Goal: Task Accomplishment & Management: Manage account settings

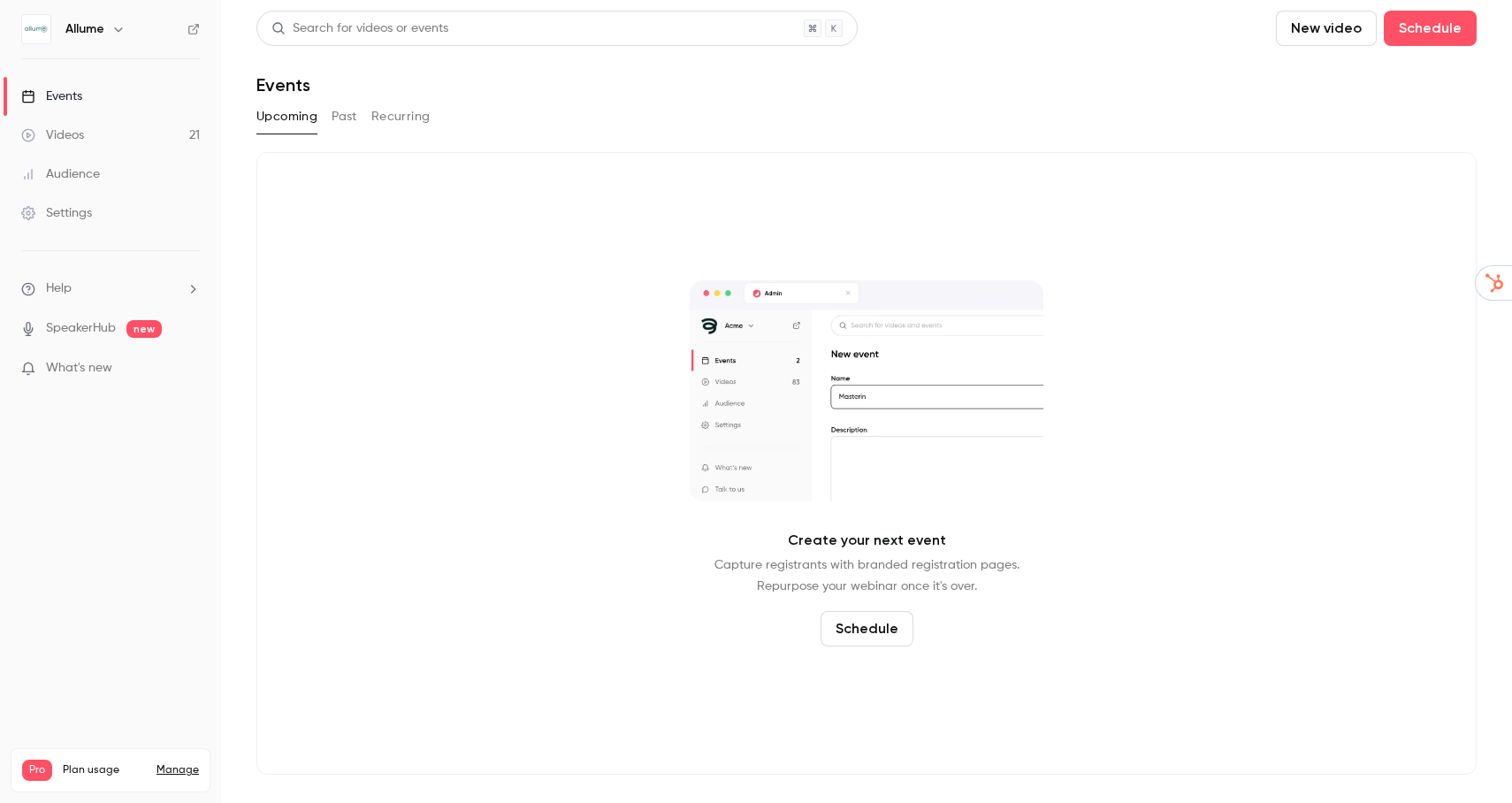
click at [1241, 113] on div "Upcoming Past Recurring" at bounding box center [866, 117] width 1220 height 28
click at [1308, 23] on button "New video" at bounding box center [1326, 28] width 101 height 36
click at [1136, 103] on div at bounding box center [756, 401] width 1512 height 803
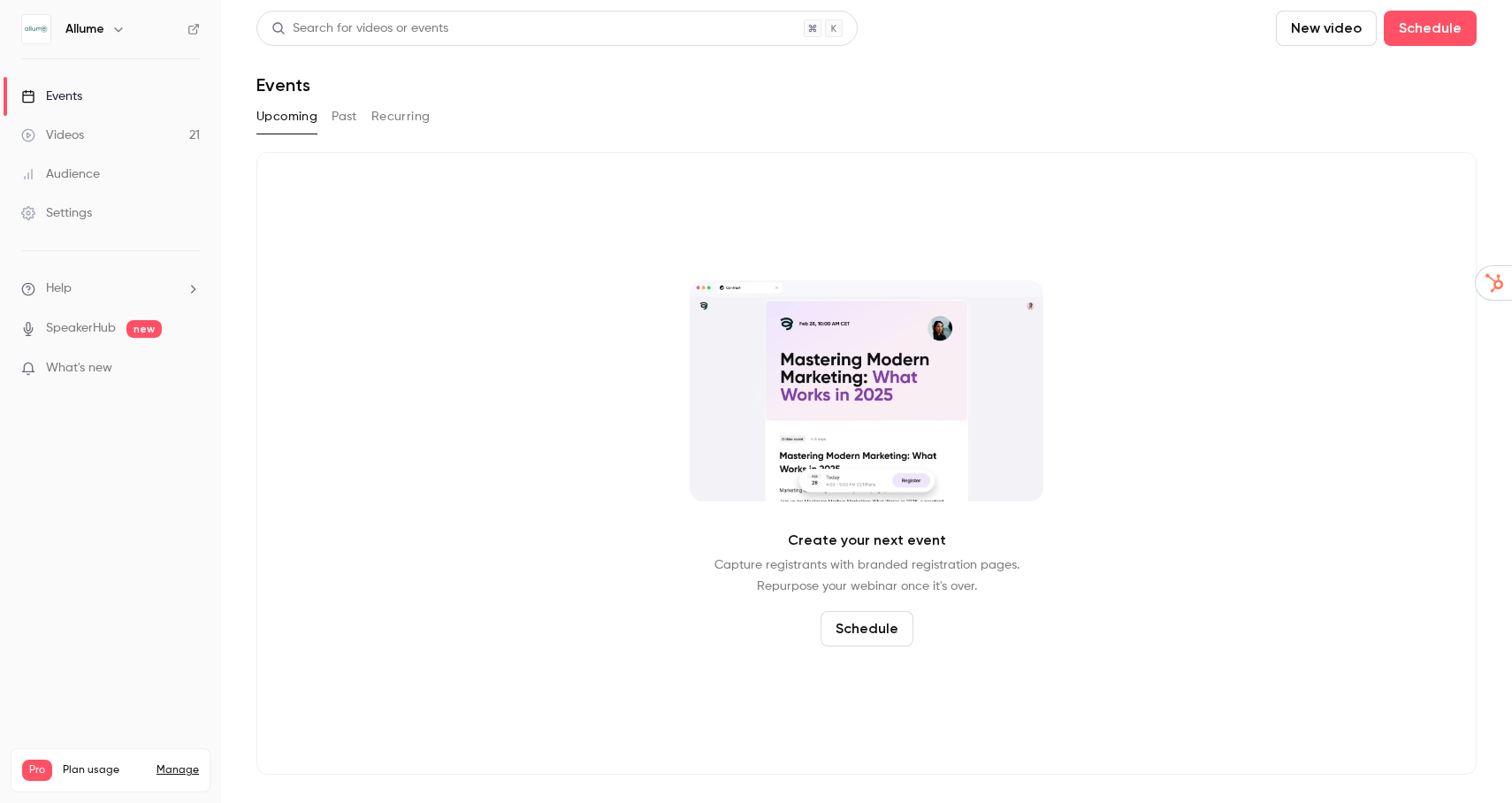
click at [336, 119] on button "Past" at bounding box center [344, 117] width 25 height 28
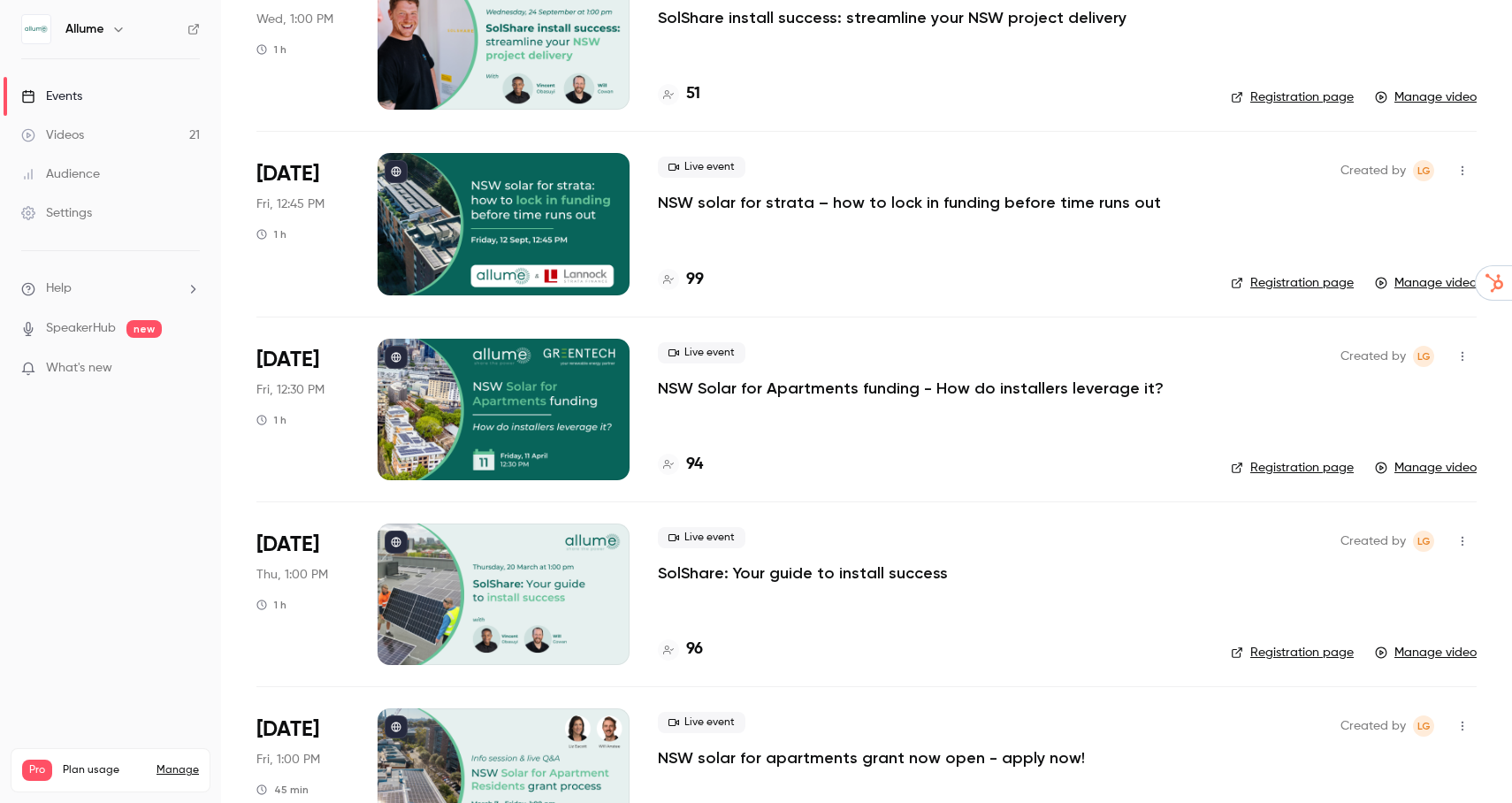
scroll to position [153, 0]
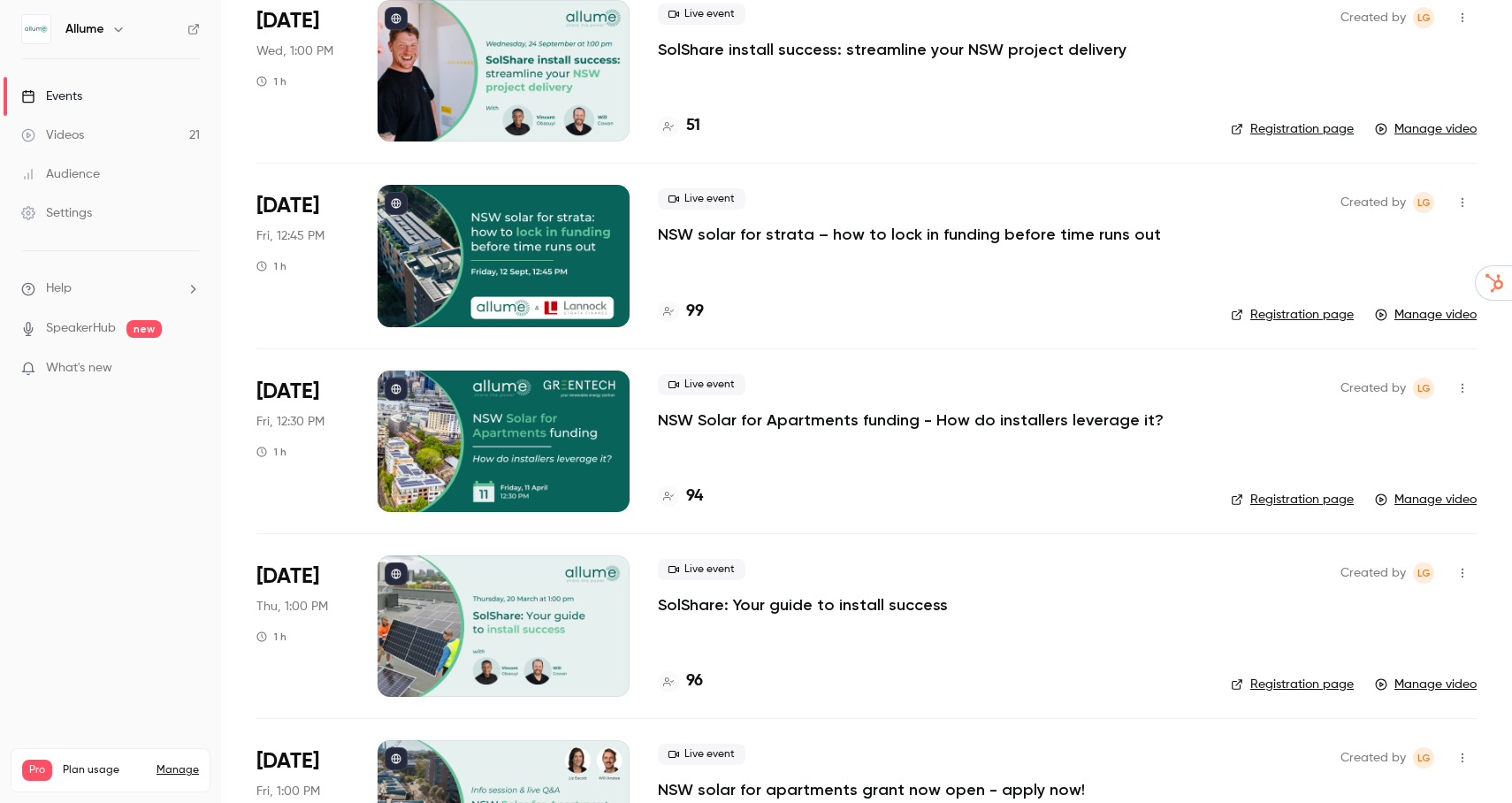
click at [910, 239] on p "NSW solar for strata – how to lock in funding before time runs out" at bounding box center [909, 234] width 503 height 22
click at [834, 421] on p "NSW Solar for Apartments funding - How do installers leverage it?" at bounding box center [910, 420] width 506 height 22
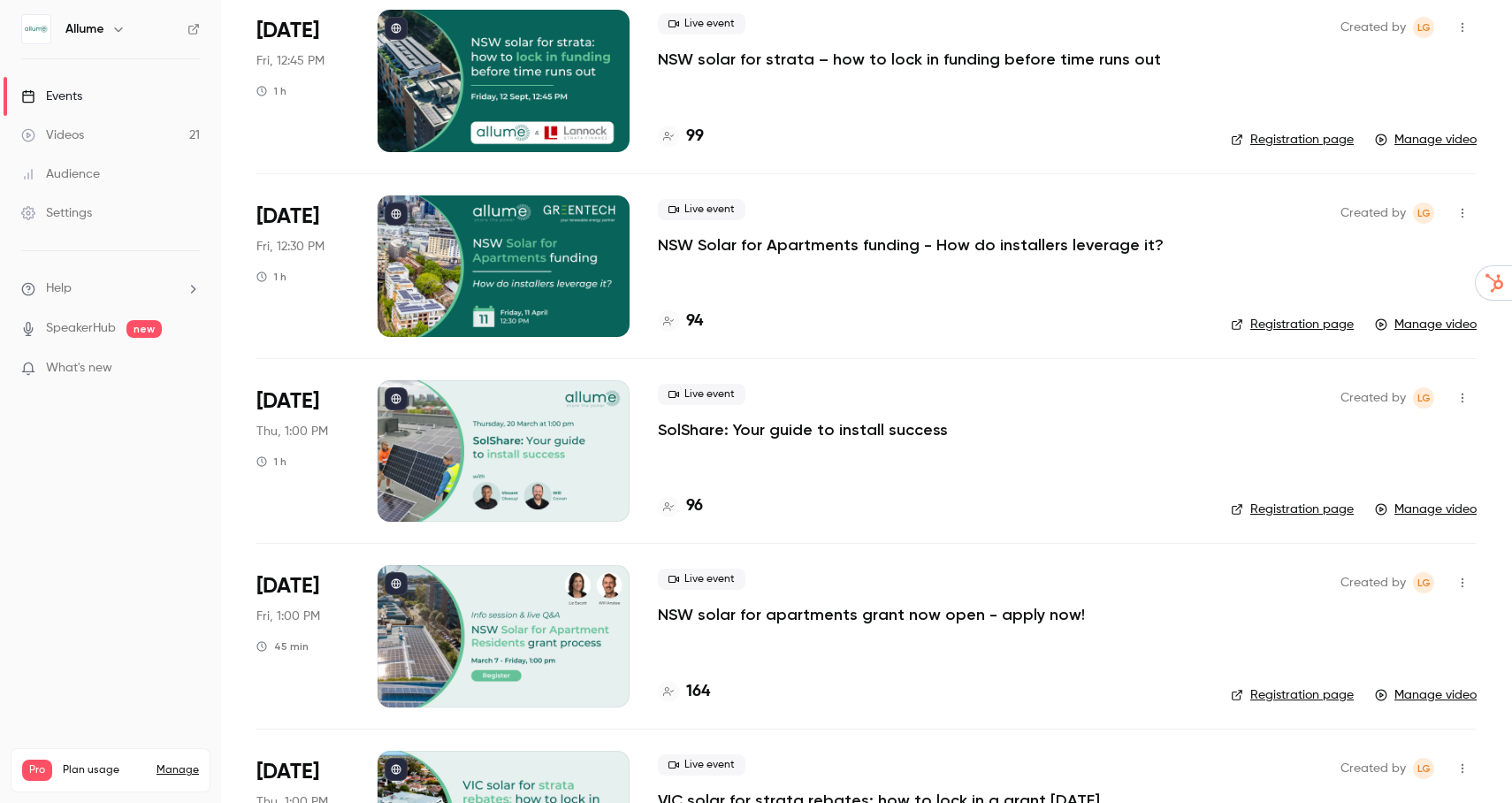
scroll to position [433, 0]
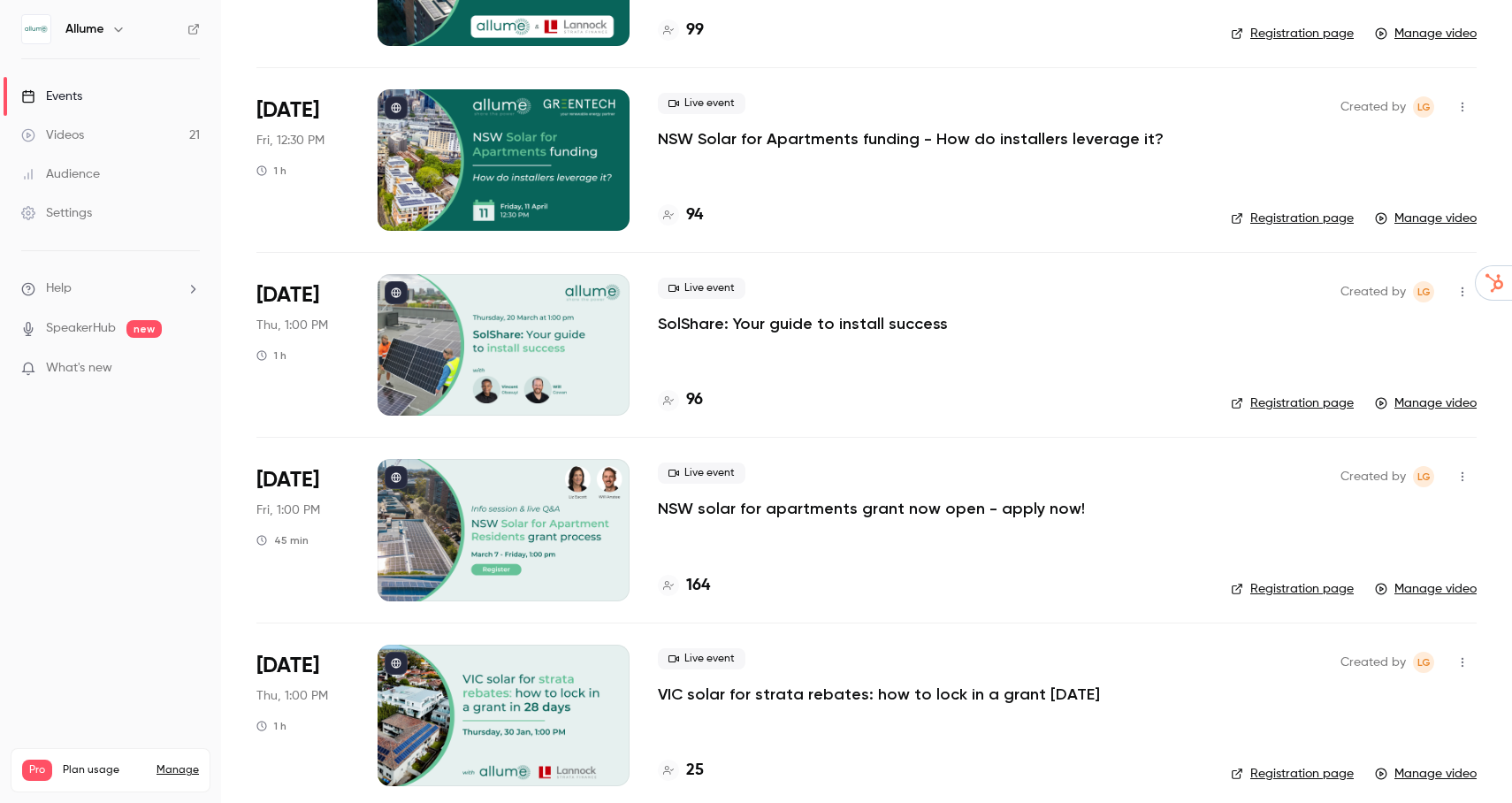
click at [843, 324] on p "SolShare: Your guide to install success" at bounding box center [803, 324] width 290 height 22
click at [909, 516] on p "NSW solar for apartments grant now open - apply now!" at bounding box center [872, 508] width 427 height 22
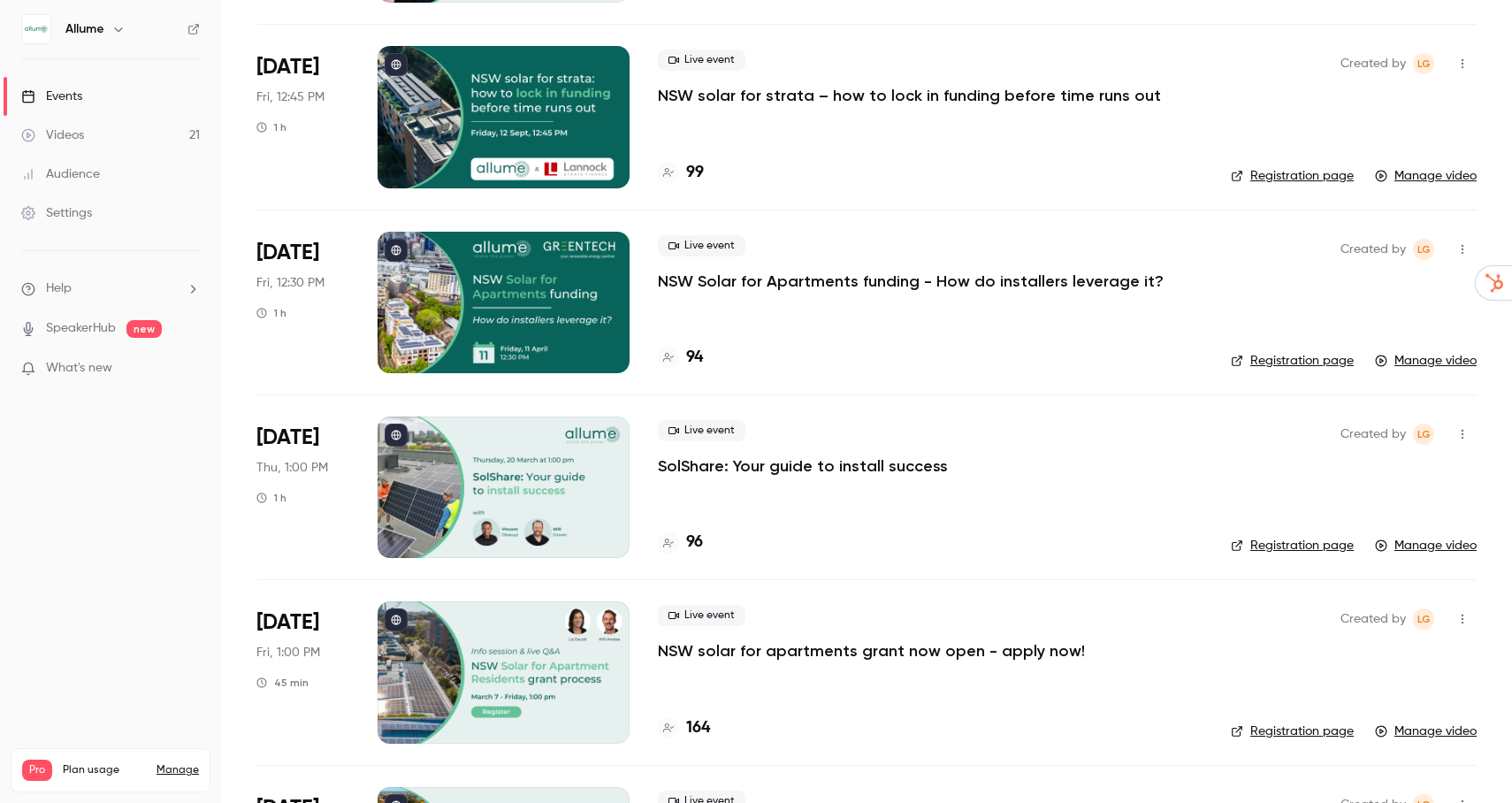
scroll to position [0, 0]
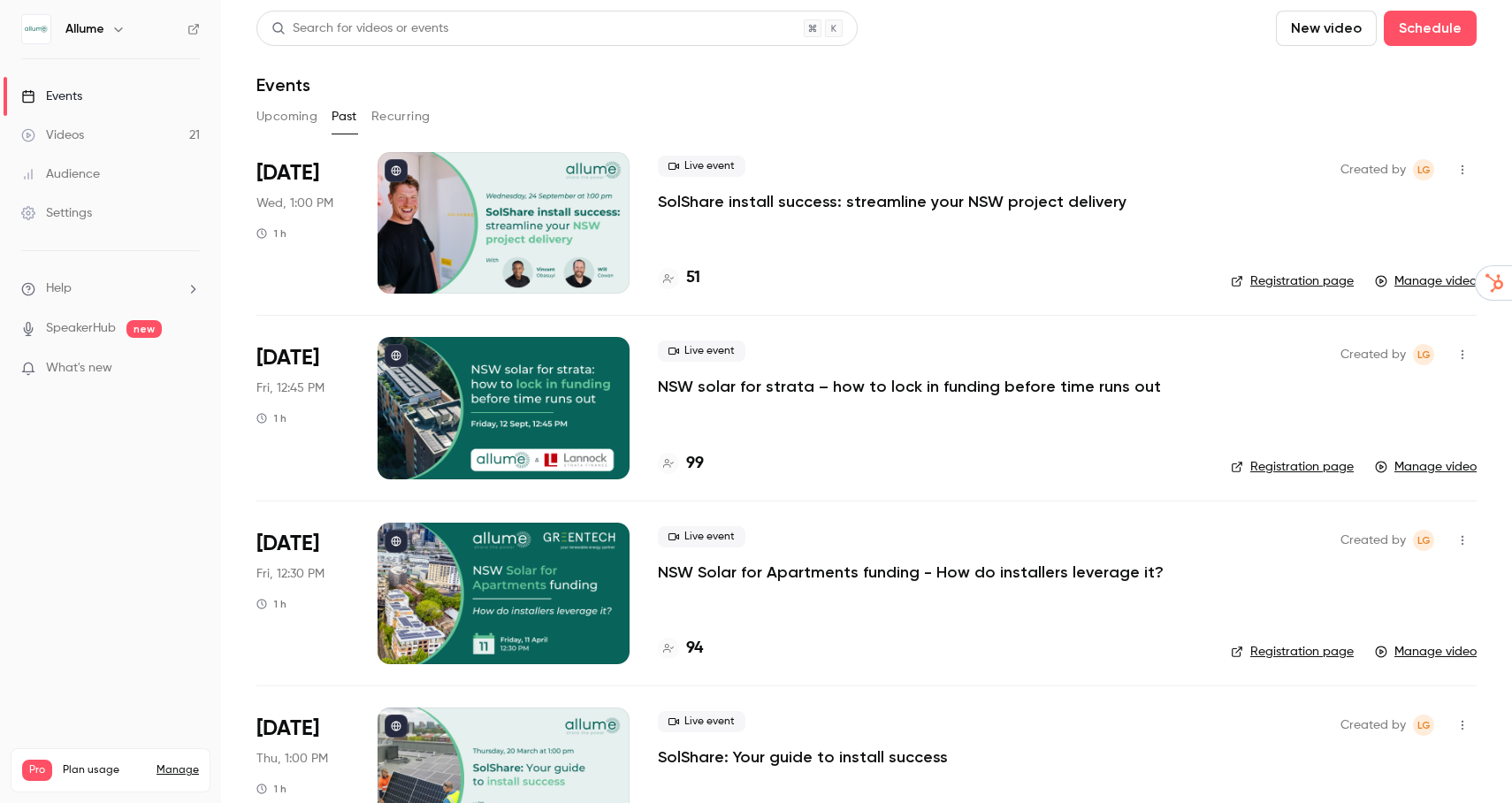
click at [1465, 169] on icon "button" at bounding box center [1462, 169] width 14 height 12
click at [1037, 78] on div at bounding box center [756, 401] width 1512 height 803
click at [281, 116] on button "Upcoming" at bounding box center [286, 117] width 61 height 28
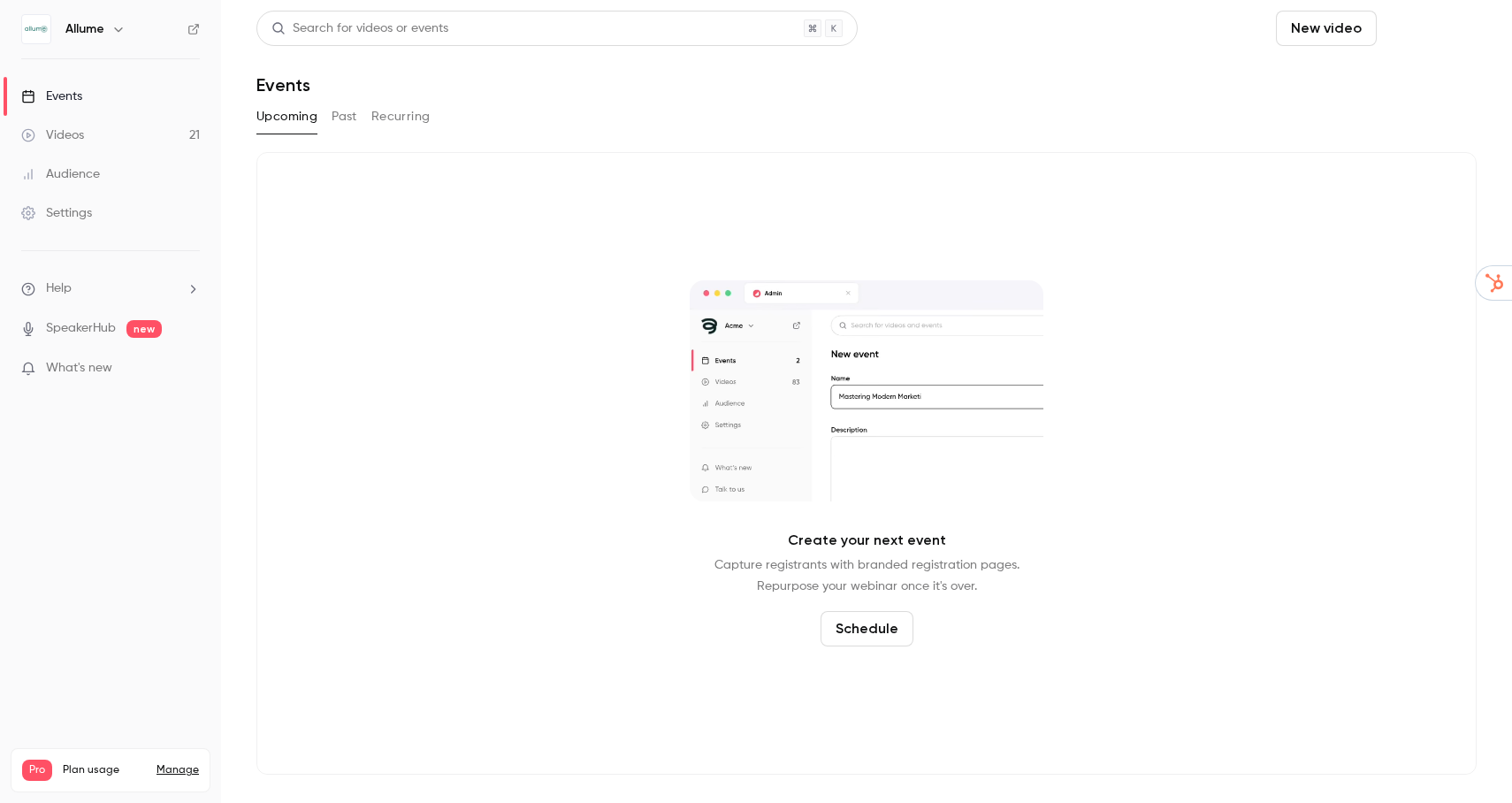
click at [1456, 37] on button "Schedule" at bounding box center [1430, 28] width 93 height 36
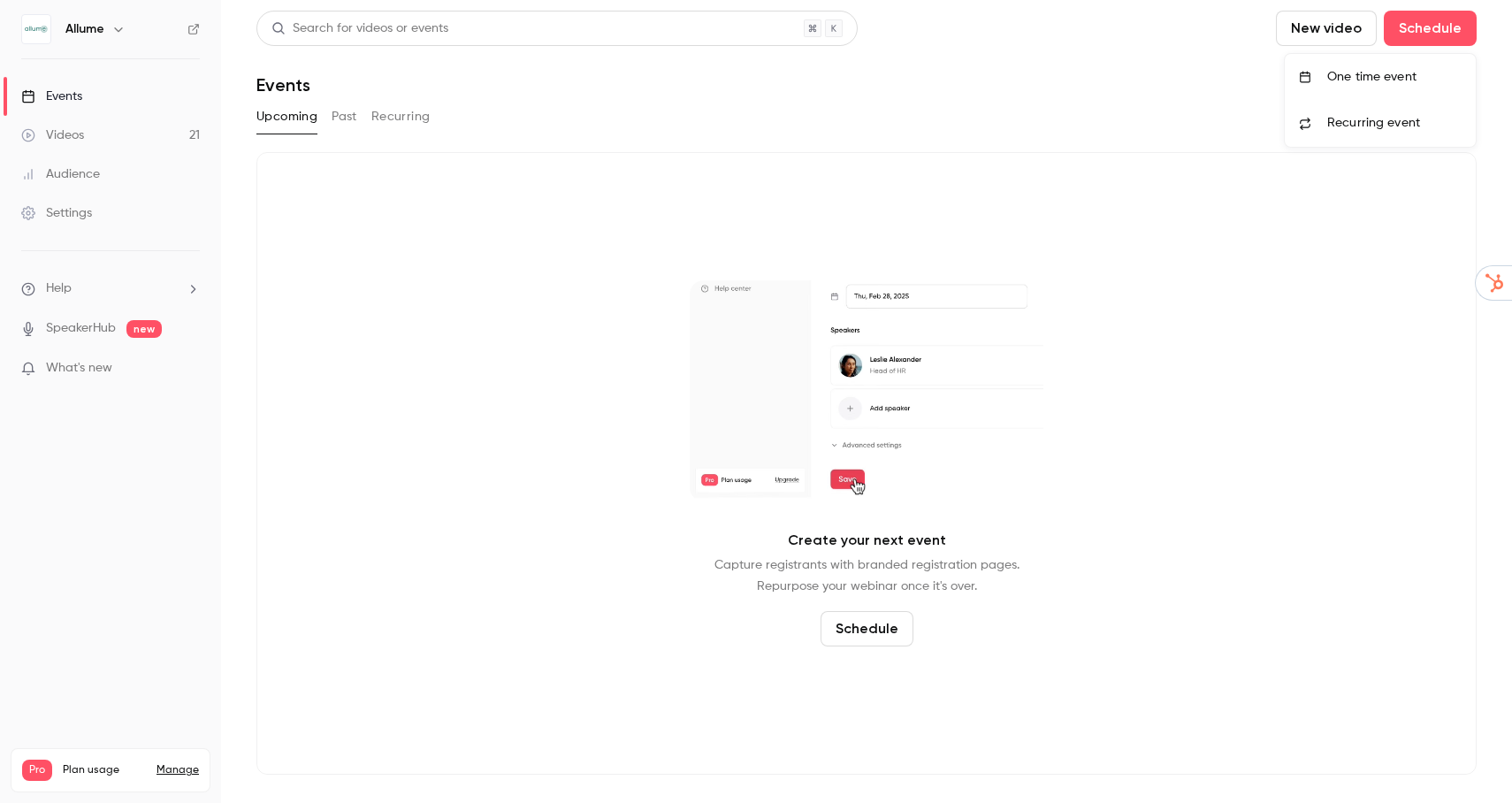
click at [867, 634] on div at bounding box center [756, 401] width 1512 height 803
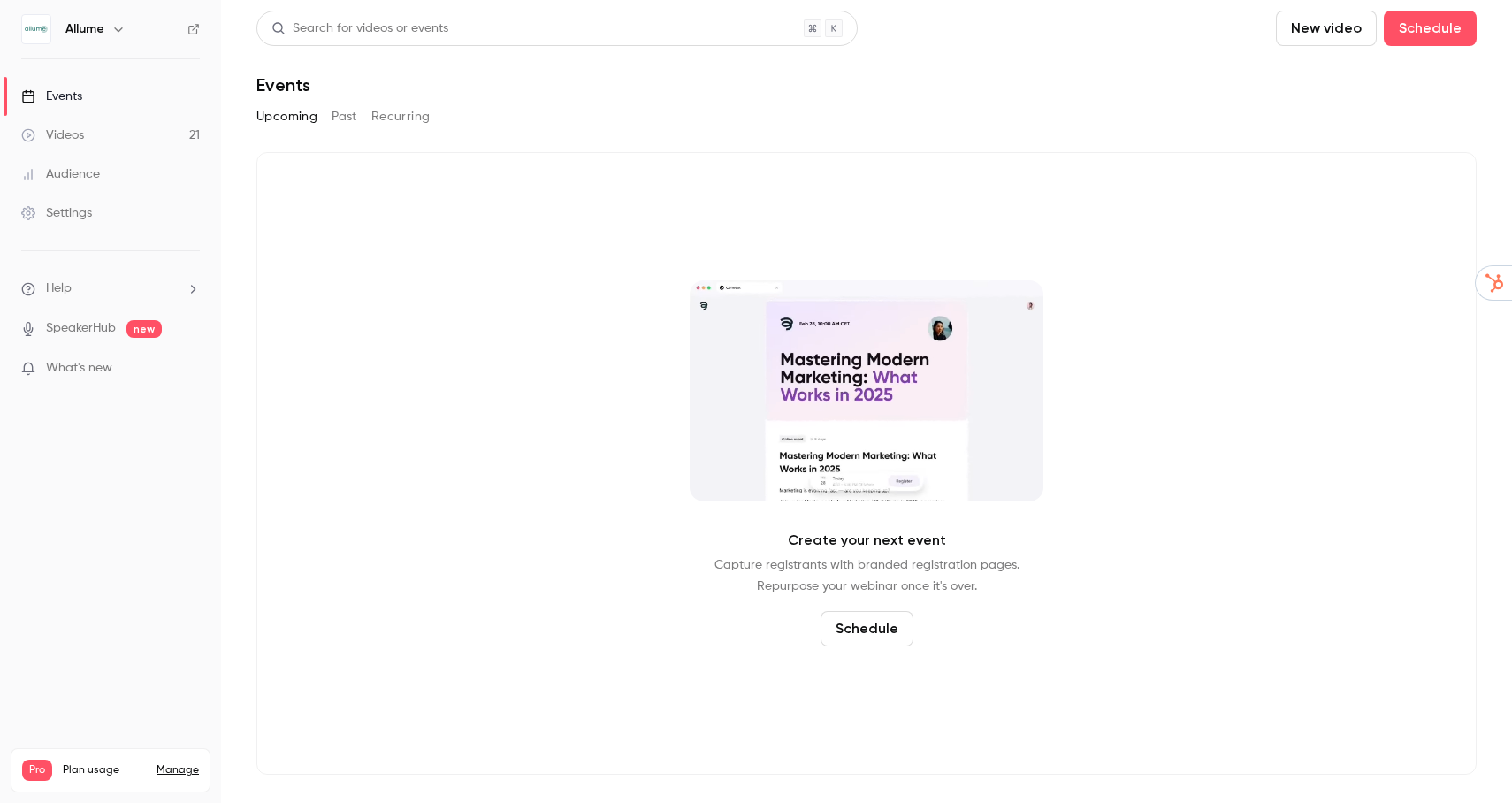
click at [864, 635] on button "Schedule" at bounding box center [867, 629] width 93 height 36
click at [847, 582] on span "Recurring event" at bounding box center [860, 580] width 93 height 19
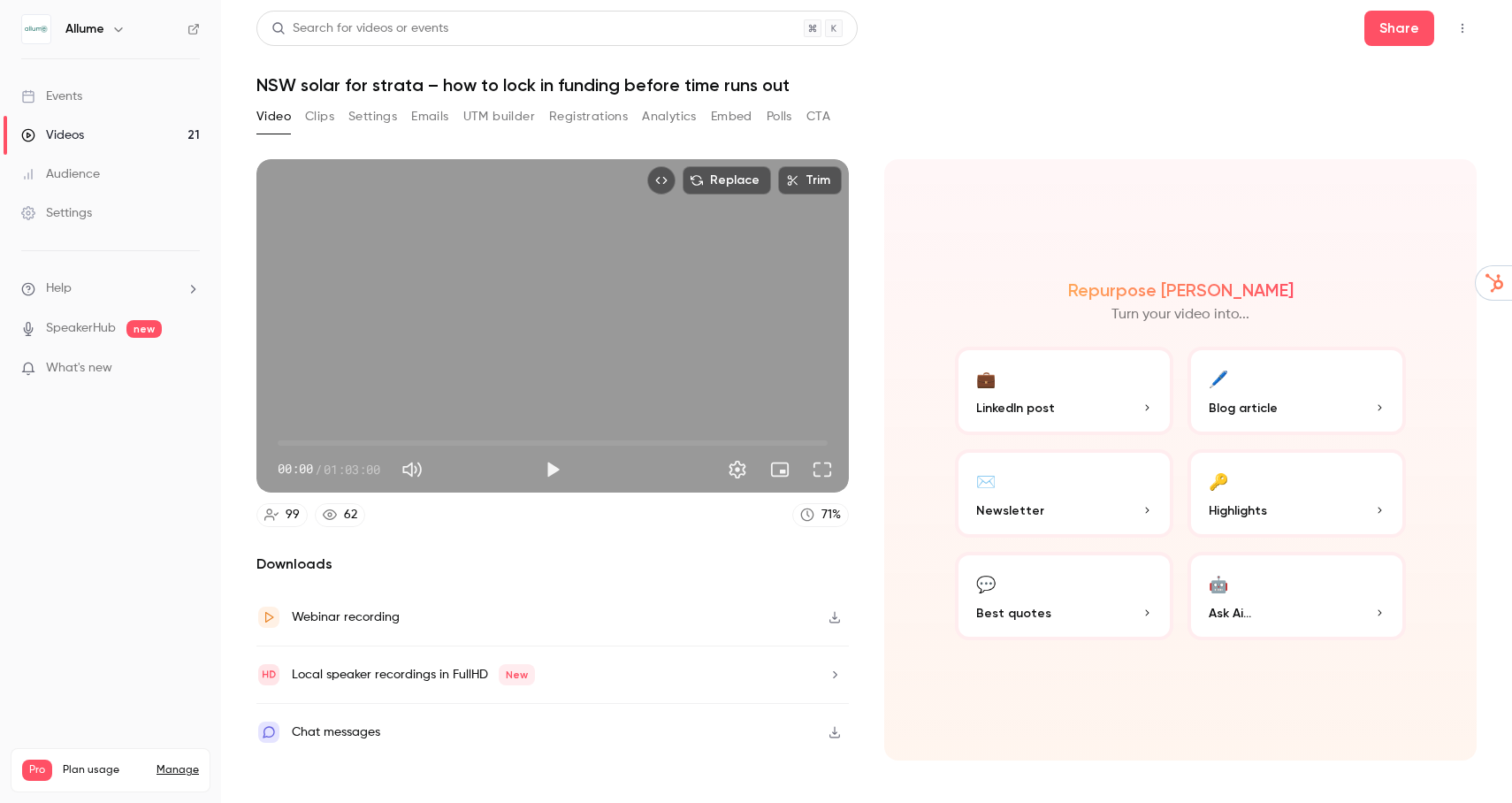
click at [1461, 34] on icon "Top Bar Actions" at bounding box center [1462, 27] width 14 height 12
click at [1469, 24] on icon "Top Bar Actions" at bounding box center [1462, 27] width 14 height 12
click at [1466, 33] on icon "Top Bar Actions" at bounding box center [1462, 27] width 14 height 12
click at [1466, 27] on icon "Top Bar Actions" at bounding box center [1462, 27] width 14 height 12
